Goal: Communication & Community: Answer question/provide support

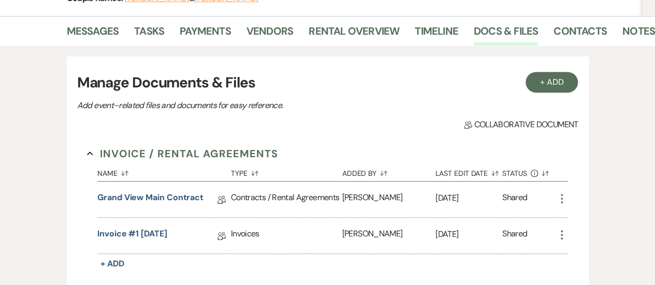
scroll to position [180, 0]
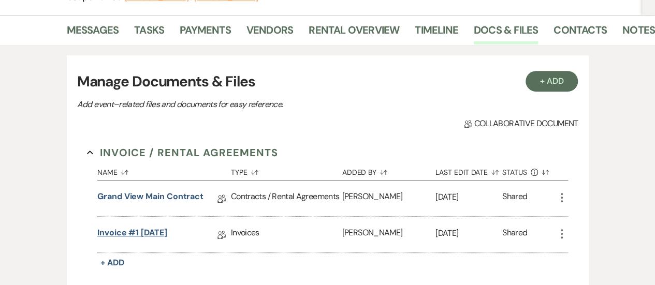
click at [147, 227] on link "Invoice #1 [DATE]" at bounding box center [132, 235] width 70 height 16
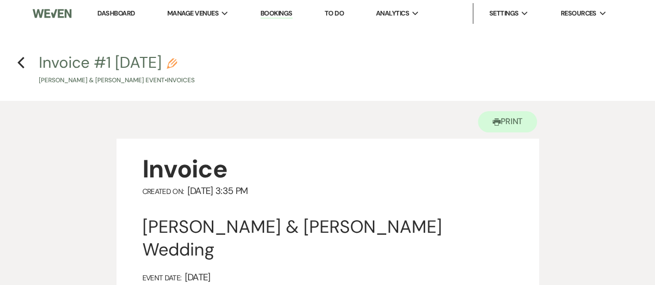
click at [18, 54] on div "Previous" at bounding box center [21, 61] width 8 height 17
click at [19, 62] on use "button" at bounding box center [21, 62] width 7 height 11
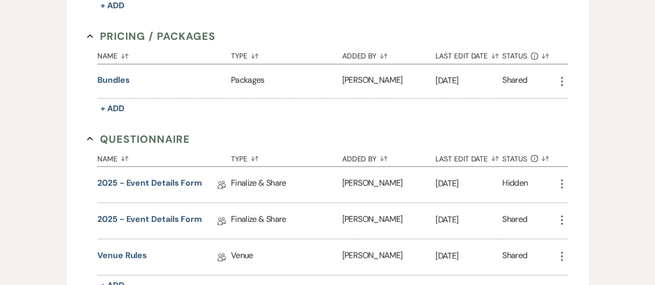
scroll to position [883, 0]
click at [170, 212] on link "2025 - Event Details Form" at bounding box center [149, 220] width 105 height 16
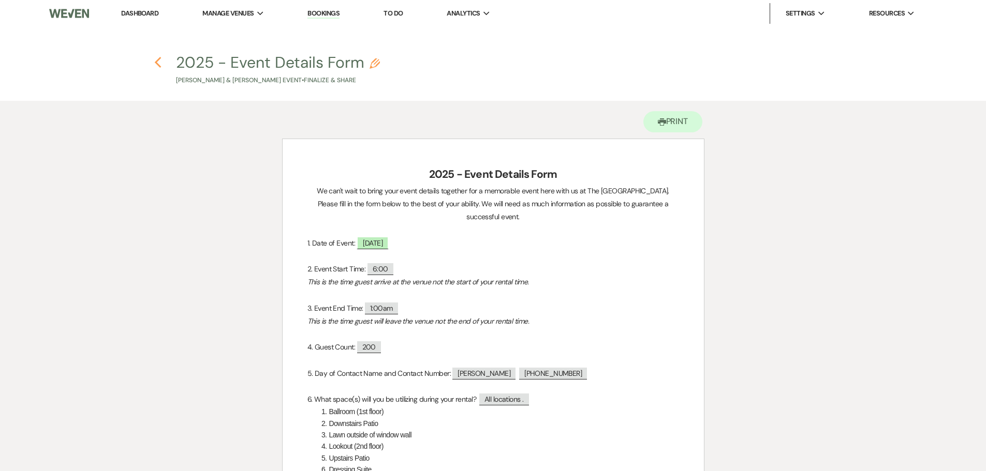
click at [161, 60] on icon "Previous" at bounding box center [158, 62] width 8 height 12
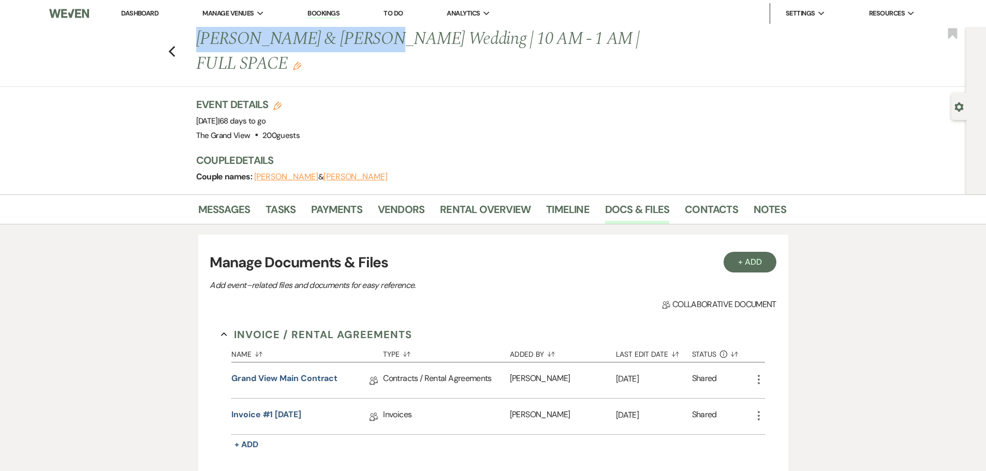
drag, startPoint x: 201, startPoint y: 41, endPoint x: 360, endPoint y: 46, distance: 159.4
click at [360, 46] on h1 "[PERSON_NAME] & [PERSON_NAME] Wedding | 10 AM - 1 AM | FULL SPACE Edit" at bounding box center [428, 51] width 464 height 49
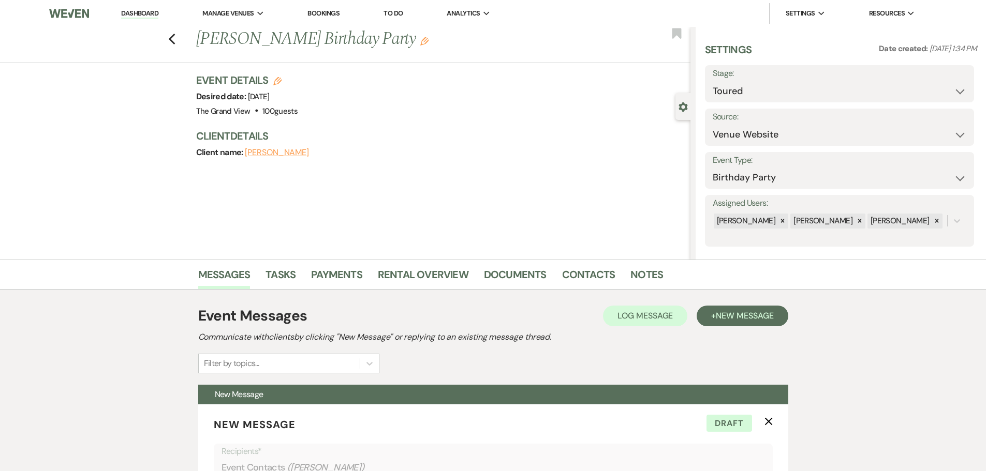
select select "5"
select select "4"
select select "5215"
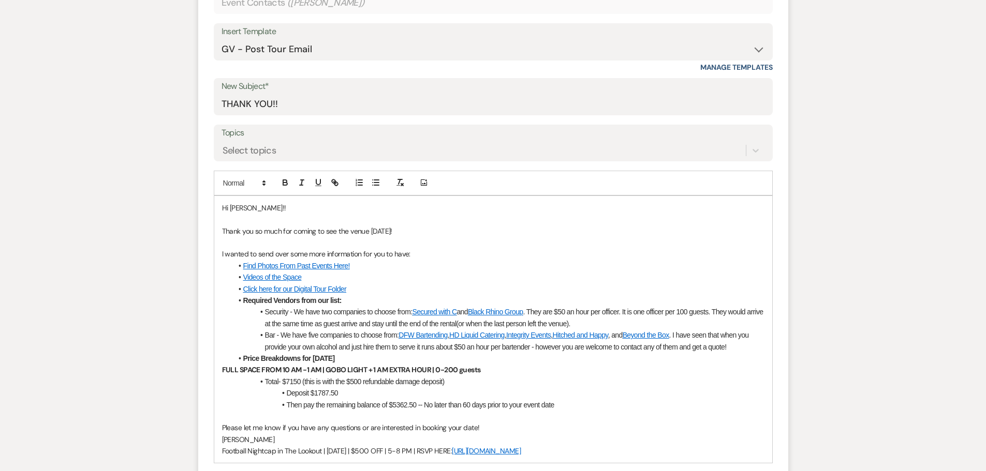
scroll to position [466, 0]
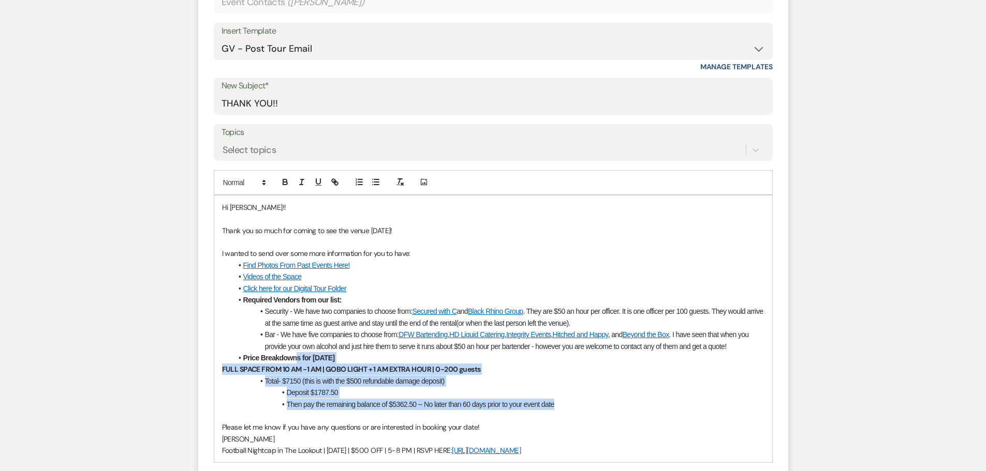
drag, startPoint x: 548, startPoint y: 403, endPoint x: 298, endPoint y: 364, distance: 253.9
click at [298, 364] on div "Hi [PERSON_NAME]!! Thank you so much for coming to see the venue [DATE]! I want…" at bounding box center [493, 330] width 558 height 268
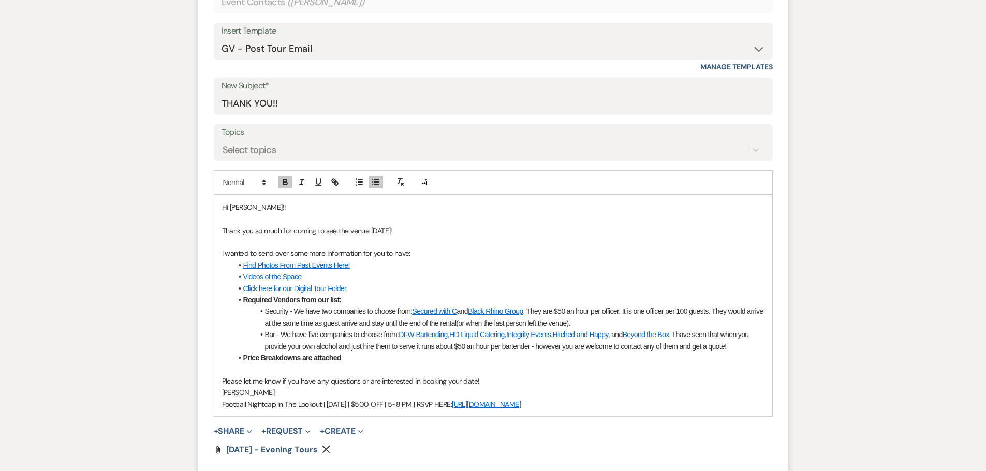
click at [326, 447] on icon "Remove" at bounding box center [326, 450] width 8 height 8
drag, startPoint x: 598, startPoint y: 405, endPoint x: 210, endPoint y: 404, distance: 387.6
click at [210, 404] on form "New Message X Saving draft... Recipients* Event Contacts ( [PERSON_NAME] ) Inse…" at bounding box center [493, 214] width 590 height 550
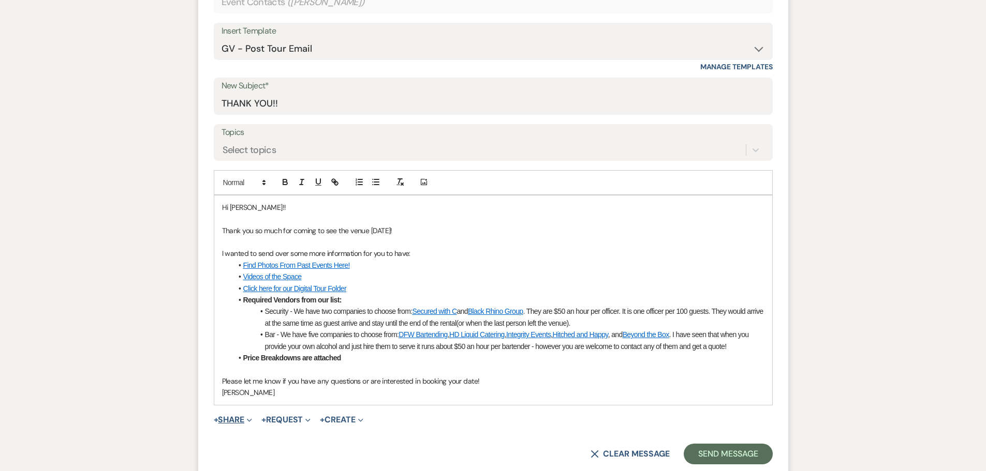
click at [236, 422] on button "+ Share Expand" at bounding box center [233, 420] width 39 height 8
click at [249, 437] on span "Doc Upload Documents" at bounding box center [255, 440] width 59 height 11
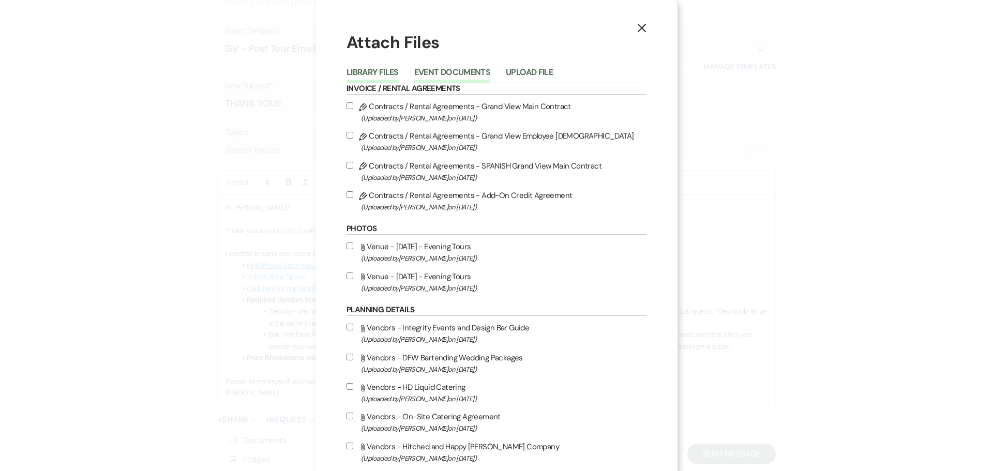
click at [462, 70] on button "Event Documents" at bounding box center [452, 75] width 76 height 14
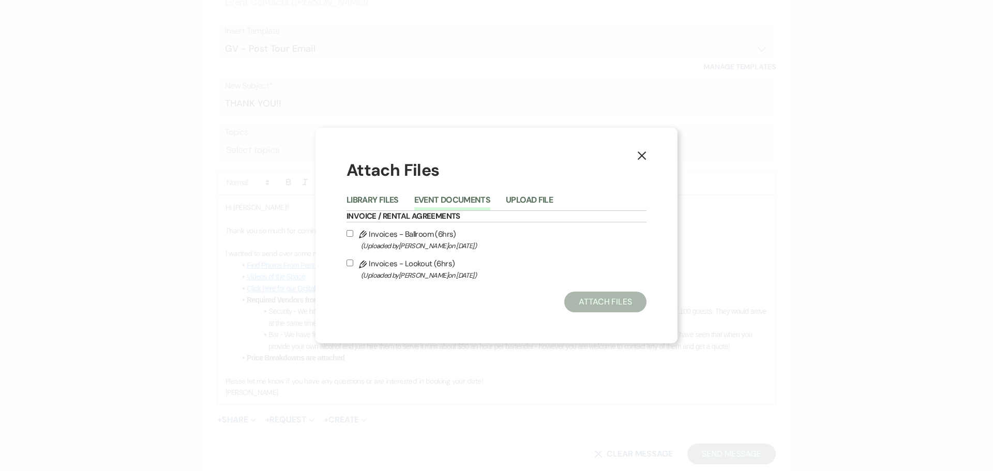
click at [401, 232] on label "Pencil Invoices - Ballroom (6hrs) (Uploaded by Chelsea Needham on Sep 15th, 202…" at bounding box center [497, 240] width 300 height 24
click at [353, 232] on input "Pencil Invoices - Ballroom (6hrs) (Uploaded by Chelsea Needham on Sep 15th, 202…" at bounding box center [350, 233] width 7 height 7
checkbox input "true"
click at [401, 261] on label "Pencil Invoices - Lookout (6hrs) (Uploaded by Chelsea Needham on Sep 15th, 2025…" at bounding box center [497, 269] width 300 height 24
click at [353, 261] on input "Pencil Invoices - Lookout (6hrs) (Uploaded by Chelsea Needham on Sep 15th, 2025…" at bounding box center [350, 263] width 7 height 7
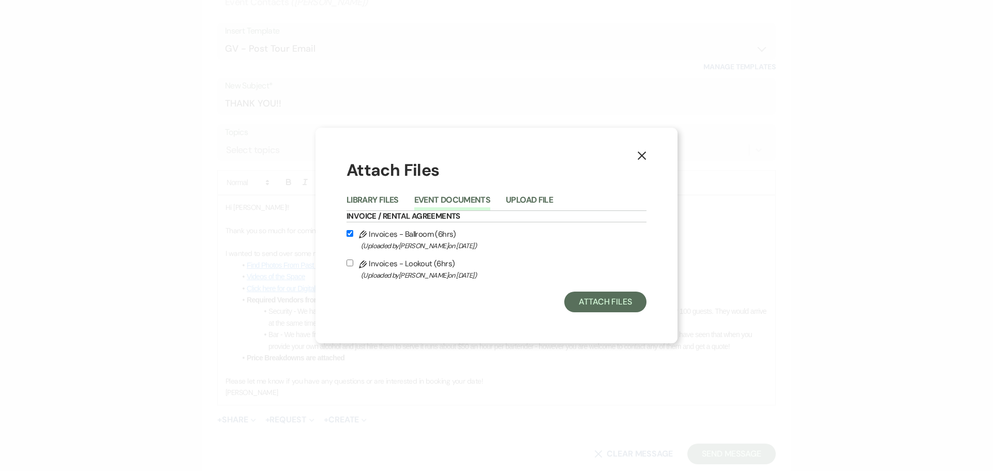
checkbox input "true"
click at [611, 307] on button "Attach Files" at bounding box center [606, 302] width 82 height 21
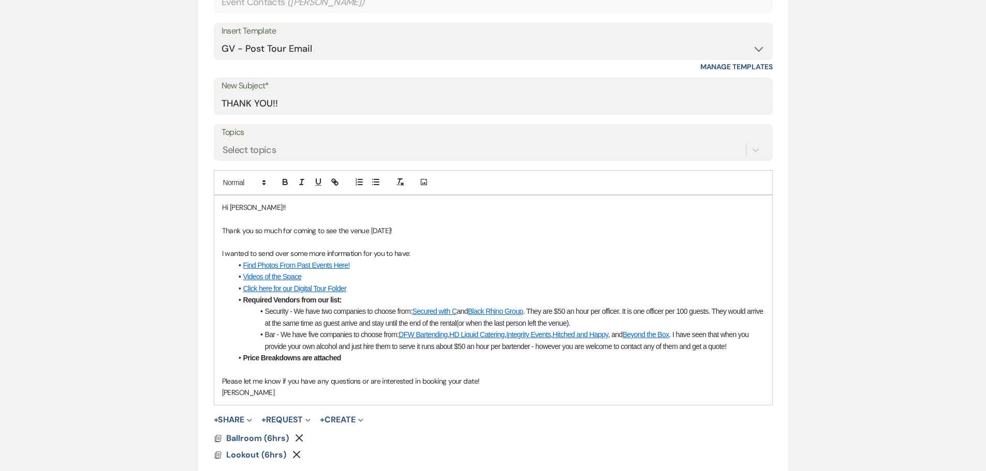
click at [343, 357] on li "Price Breakdowns are attached" at bounding box center [498, 357] width 532 height 11
click at [263, 358] on strong "Price Breakdowns are attached" at bounding box center [292, 358] width 98 height 8
click at [383, 235] on p "Thank you so much for coming to see the venue today!" at bounding box center [493, 230] width 542 height 11
click at [387, 234] on p "Thank you so much for coming to see the venue today!" at bounding box center [493, 230] width 542 height 11
click at [388, 232] on p "Thank you so much for coming to see the venue today!" at bounding box center [493, 230] width 542 height 11
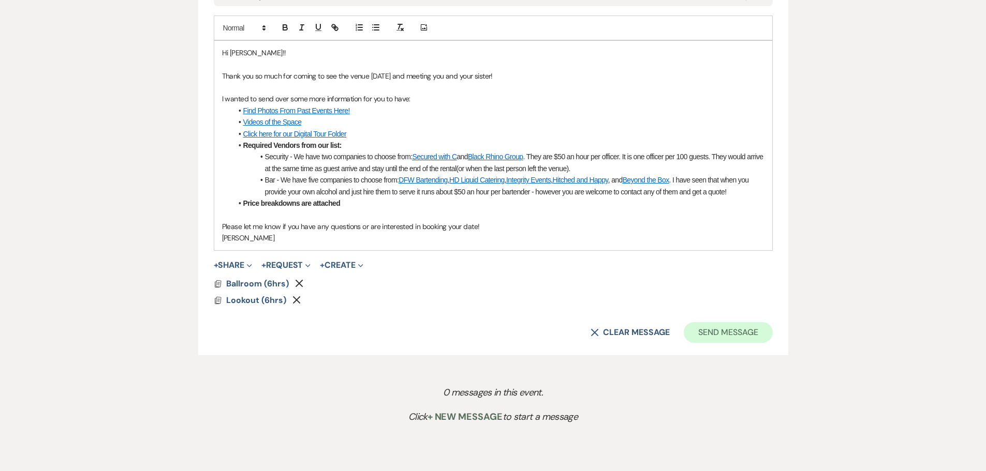
scroll to position [621, 0]
click at [759, 336] on button "Send Message" at bounding box center [728, 332] width 88 height 21
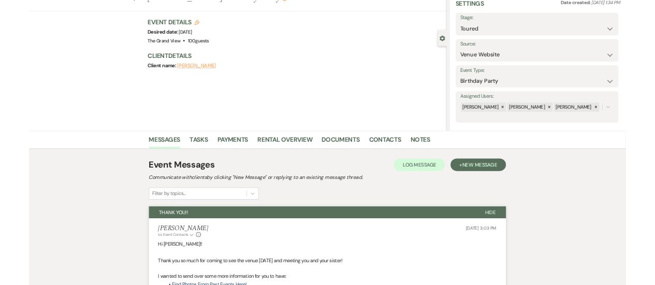
scroll to position [0, 0]
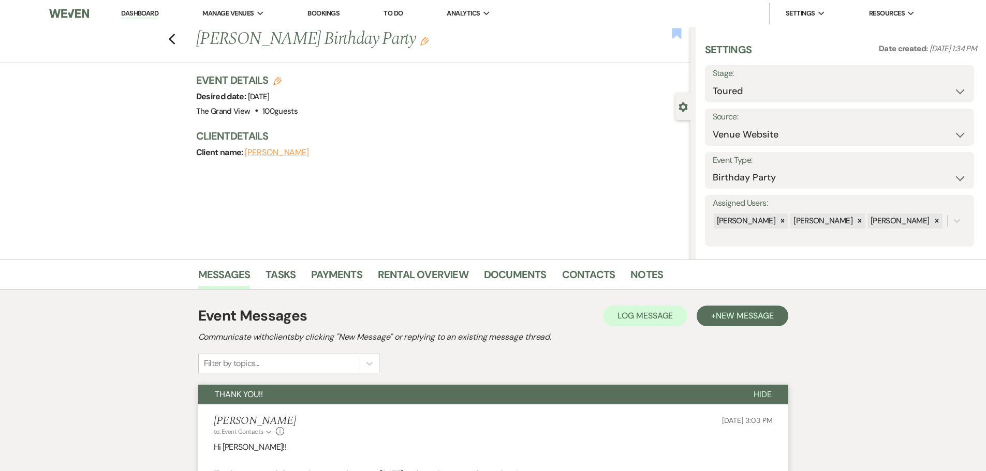
click at [672, 33] on use "button" at bounding box center [676, 33] width 9 height 10
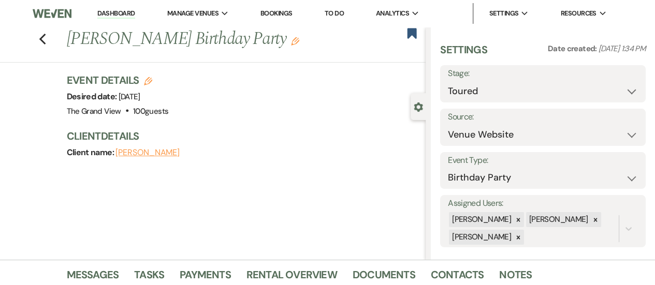
click at [118, 12] on link "Dashboard" at bounding box center [115, 14] width 37 height 10
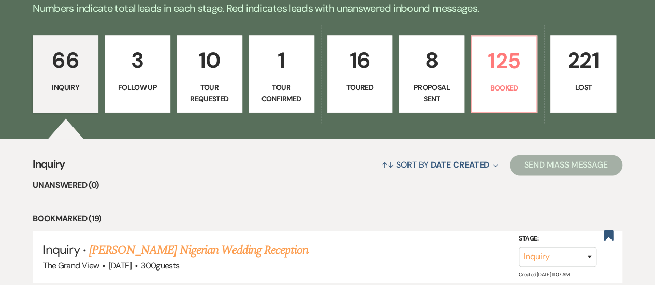
scroll to position [695, 0]
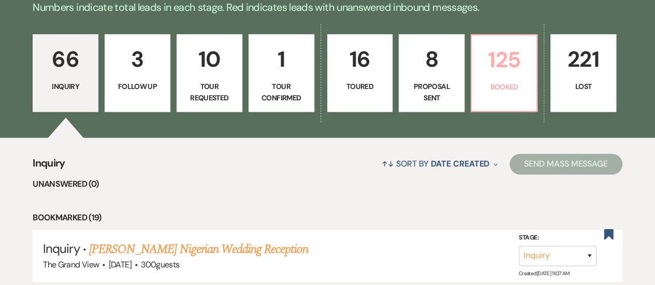
click at [508, 93] on p "Booked" at bounding box center [504, 86] width 52 height 11
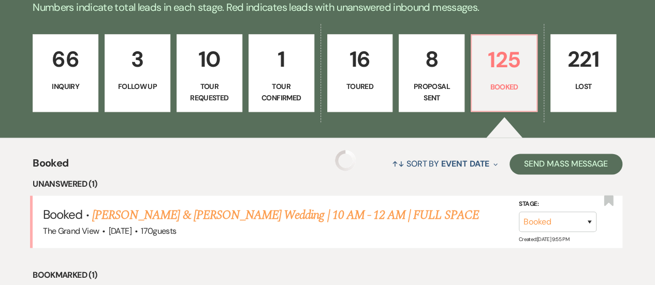
scroll to position [760, 0]
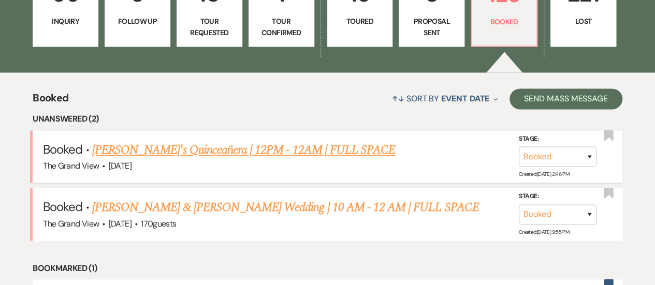
click at [153, 159] on link "Emma's Quinceañera | 12PM - 12AM | FULL SPACE" at bounding box center [243, 150] width 303 height 19
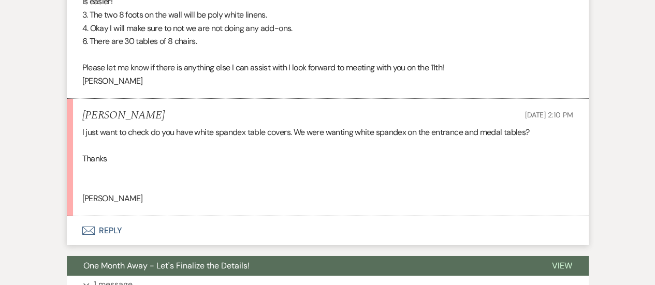
scroll to position [1661, 0]
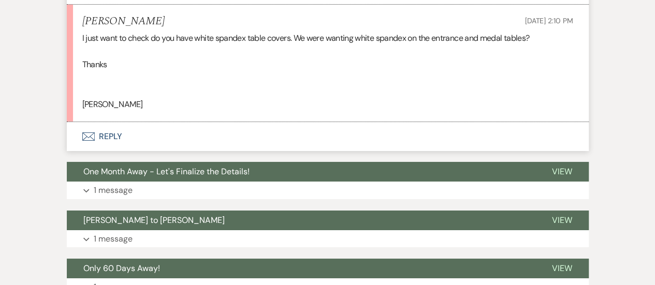
click at [91, 141] on icon "Envelope" at bounding box center [88, 136] width 12 height 8
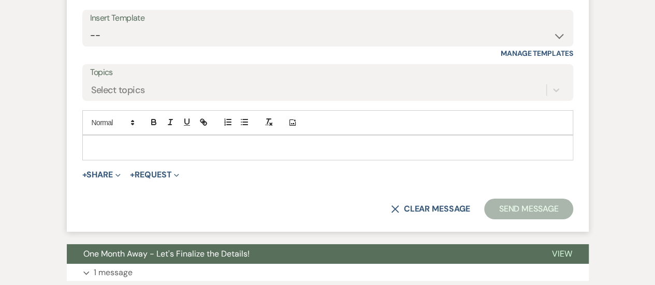
scroll to position [1953, 0]
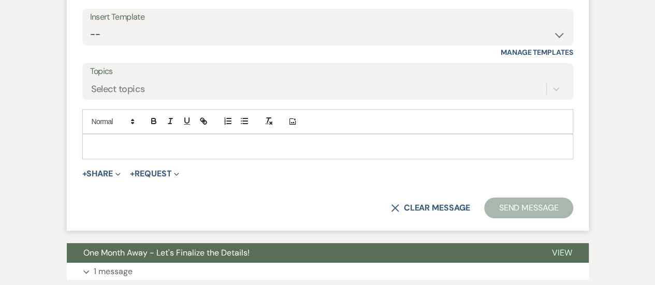
click at [139, 158] on div at bounding box center [328, 147] width 490 height 24
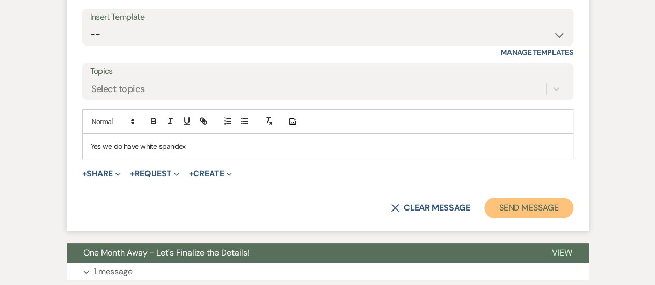
click at [559, 218] on button "Send Message" at bounding box center [528, 208] width 88 height 21
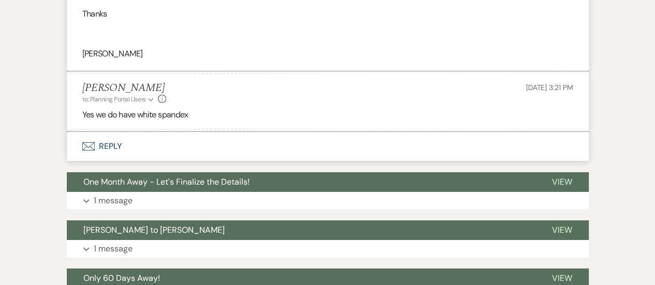
scroll to position [1806, 0]
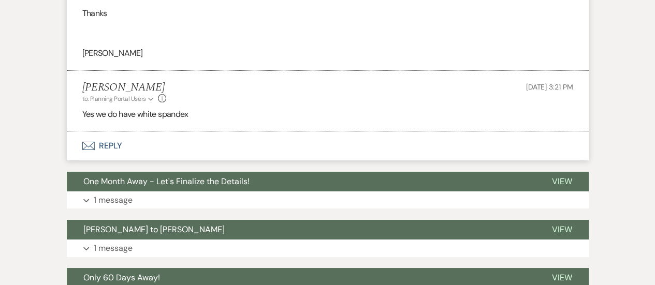
drag, startPoint x: 358, startPoint y: 54, endPoint x: 530, endPoint y: 50, distance: 172.4
click at [530, 50] on div "I just want to check do you have white spandex table covers. We were wanting wh…" at bounding box center [327, 20] width 491 height 80
copy div "white spandex on the entrance and medal tables"
click at [215, 60] on div "I just want to check do you have white spandex table covers. We were wanting wh…" at bounding box center [327, 20] width 491 height 80
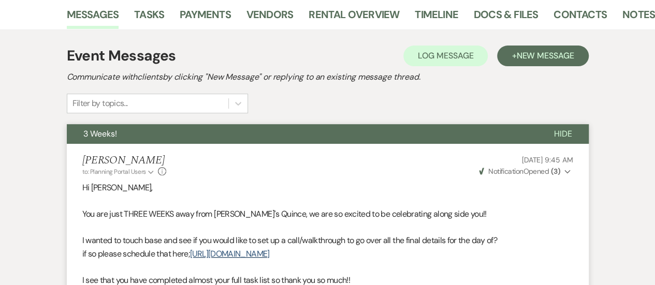
scroll to position [0, 0]
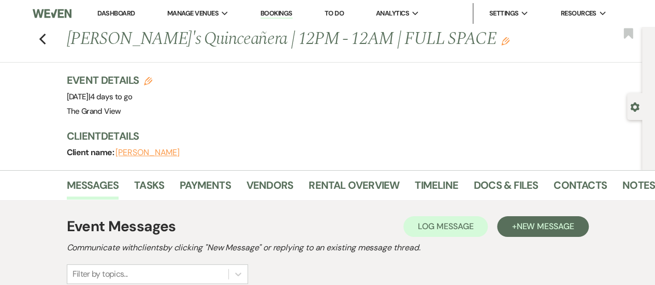
click at [51, 40] on div "Previous Emma's Quinceañera | 12PM - 12AM | FULL SPACE Edit Bookmark" at bounding box center [318, 45] width 647 height 36
click at [41, 41] on div "Previous Emma's Quinceañera | 12PM - 12AM | FULL SPACE Edit Bookmark" at bounding box center [318, 45] width 647 height 36
click at [40, 41] on div "Previous Emma's Quinceañera | 12PM - 12AM | FULL SPACE Edit Bookmark" at bounding box center [318, 45] width 647 height 36
click at [47, 41] on icon "Previous" at bounding box center [43, 39] width 8 height 12
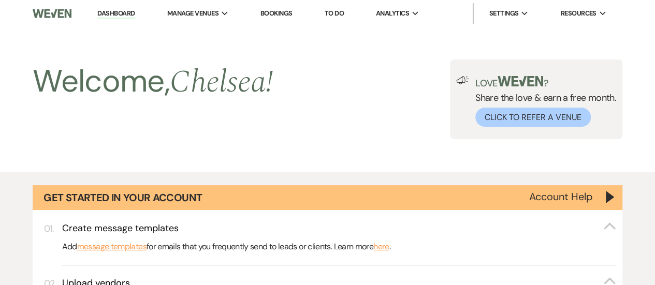
scroll to position [760, 0]
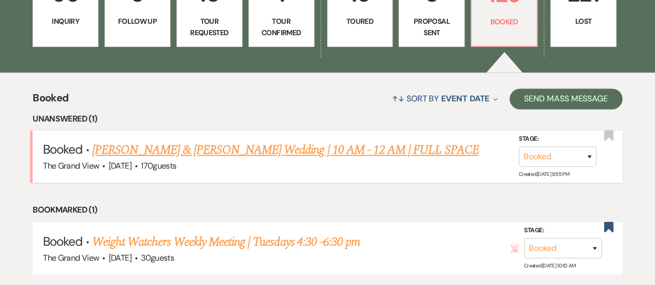
click at [232, 158] on link "Medina & Sanchez's Wedding | 10 AM - 12 AM | FULL SPACE" at bounding box center [285, 150] width 387 height 19
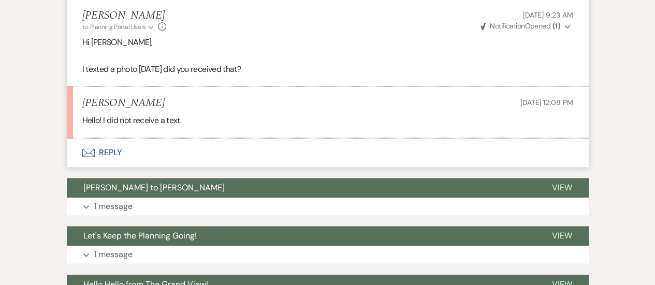
scroll to position [601, 0]
